Goal: Check status: Check status

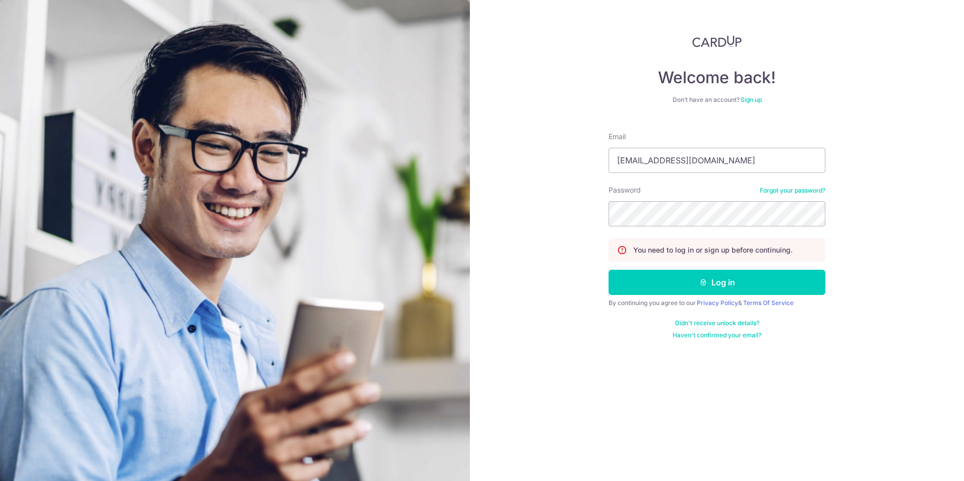
click at [609, 270] on button "Log in" at bounding box center [717, 282] width 217 height 25
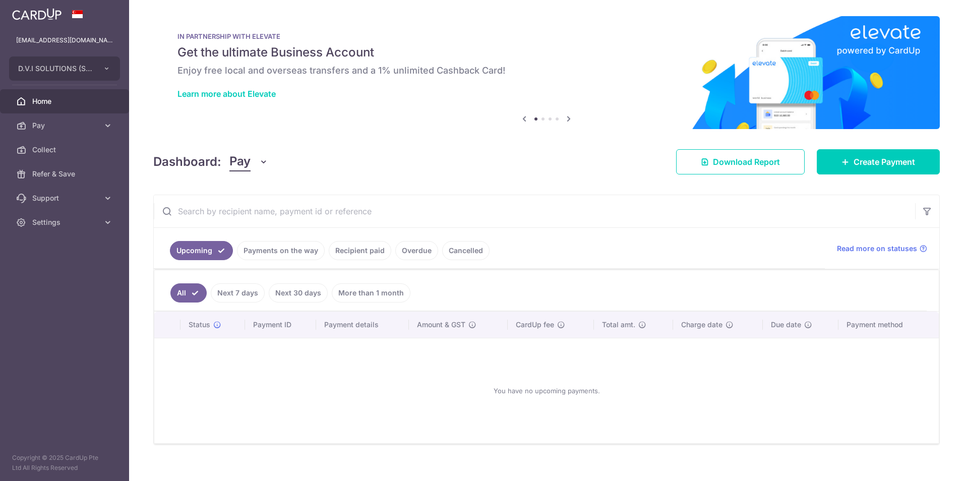
click at [254, 246] on link "Payments on the way" at bounding box center [281, 250] width 88 height 19
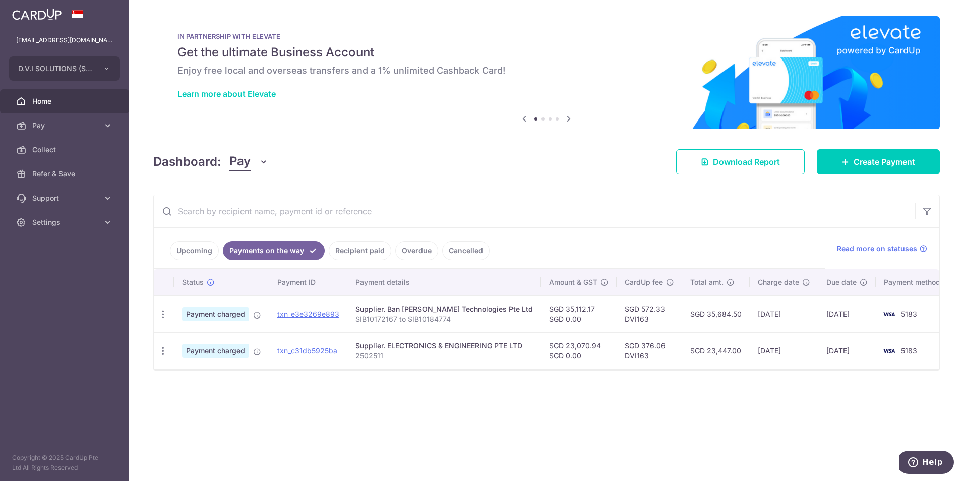
click at [368, 251] on link "Recipient paid" at bounding box center [360, 250] width 63 height 19
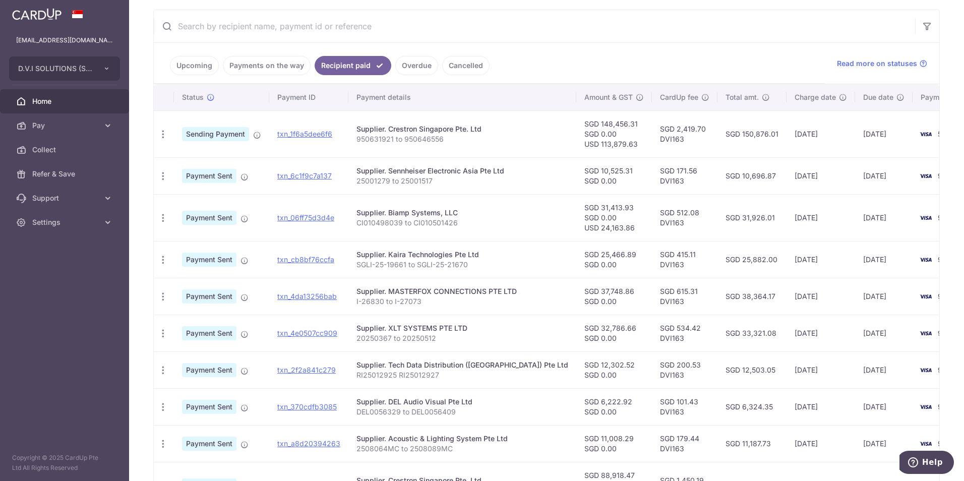
scroll to position [184, 0]
click at [260, 63] on link "Payments on the way" at bounding box center [267, 66] width 88 height 19
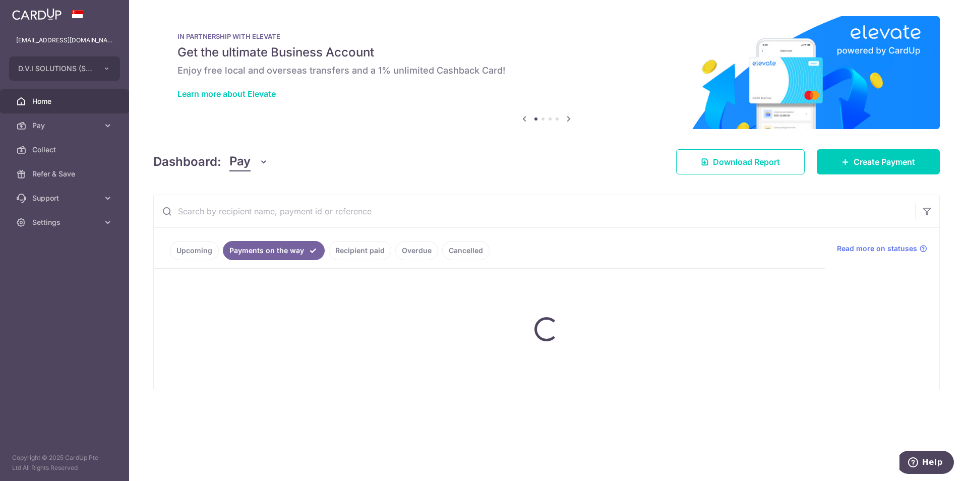
scroll to position [0, 0]
